Goal: Navigation & Orientation: Find specific page/section

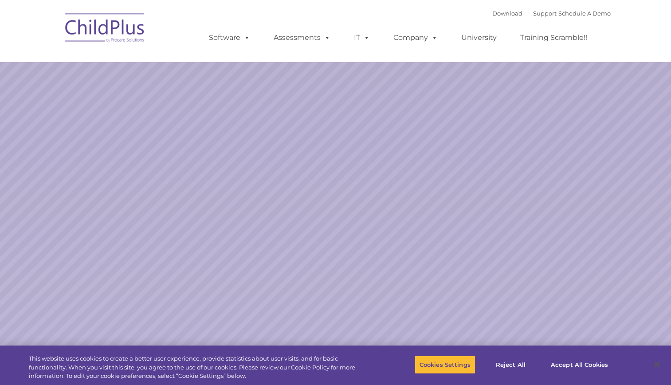
select select "MEDIUM"
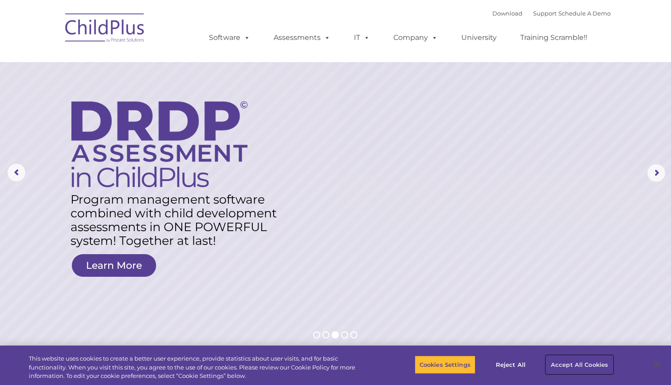
click at [562, 366] on button "Accept All Cookies" at bounding box center [579, 364] width 67 height 19
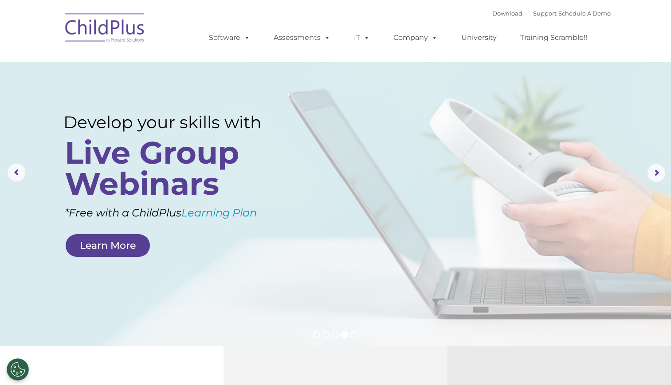
click at [107, 29] on img at bounding box center [105, 29] width 89 height 44
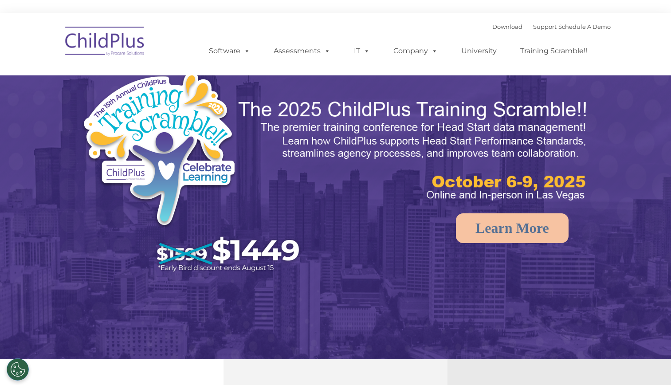
select select "MEDIUM"
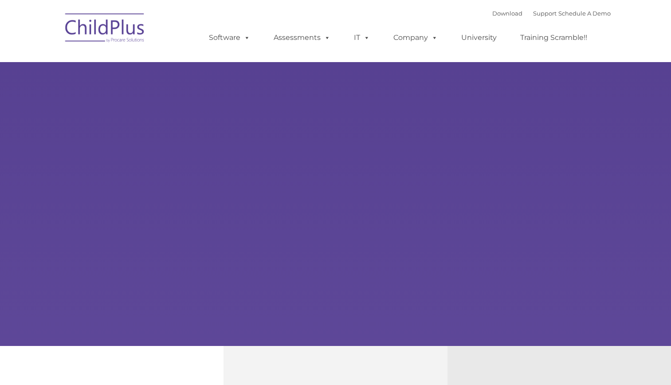
type input ""
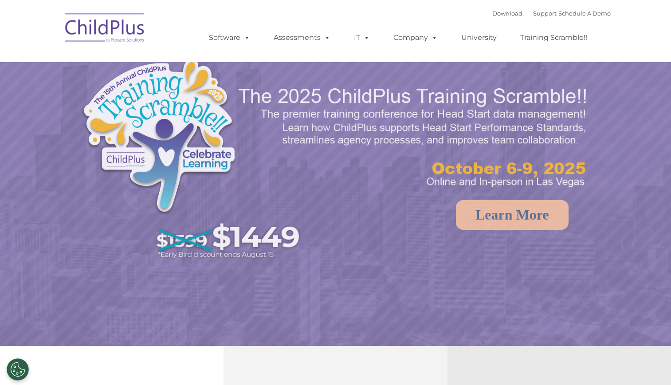
select select "MEDIUM"
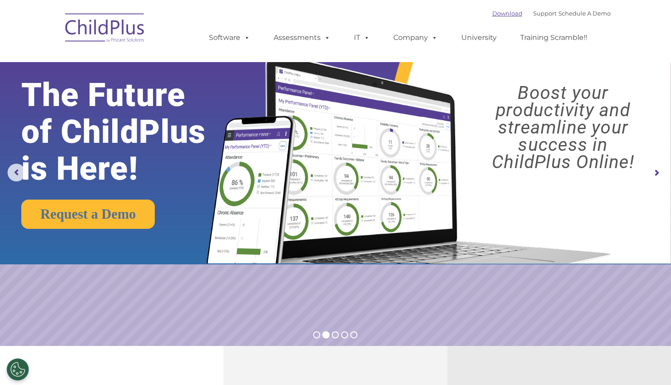
click at [492, 12] on link "Download" at bounding box center [507, 13] width 30 height 7
click at [491, 283] on rs-slide "Request a Demo The Future of ChildPlus is Here! Boost your productivity and str…" at bounding box center [335, 173] width 671 height 346
